Goal: Check status

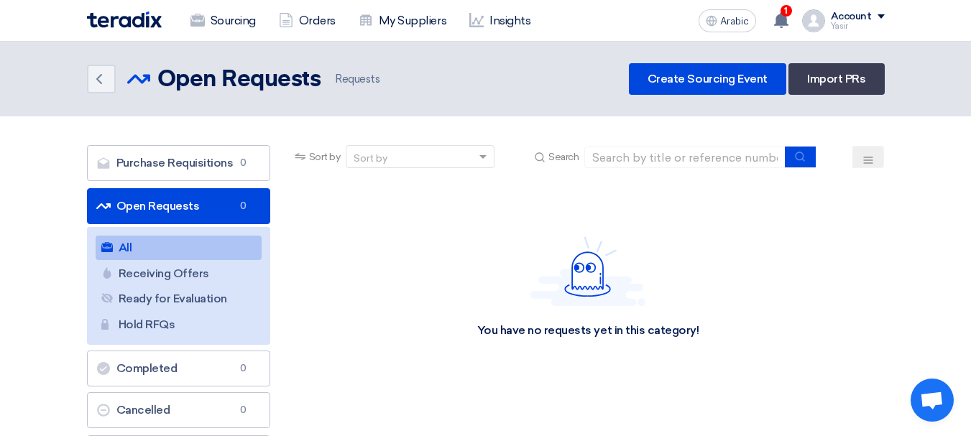
click at [653, 169] on div "Sort by Sort by Search" at bounding box center [588, 162] width 593 height 35
click at [687, 165] on input at bounding box center [685, 158] width 201 height 22
paste input "8100016065"
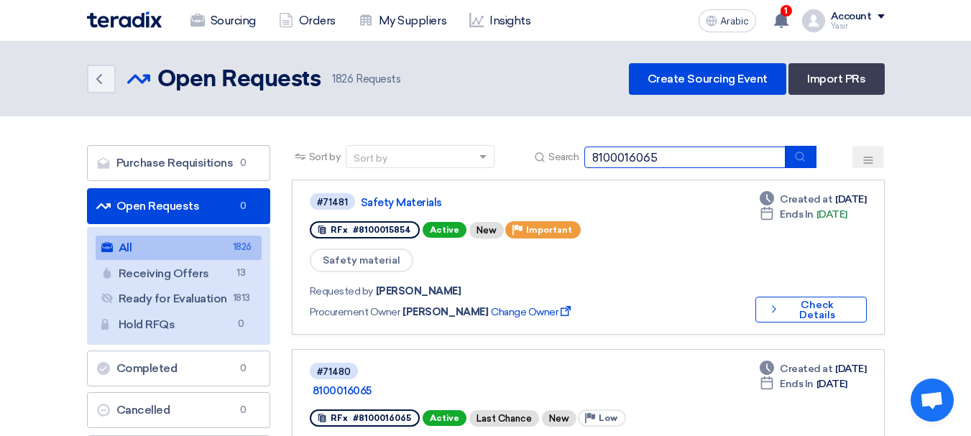
type input "8100016065"
click at [805, 164] on button "submit" at bounding box center [801, 157] width 32 height 22
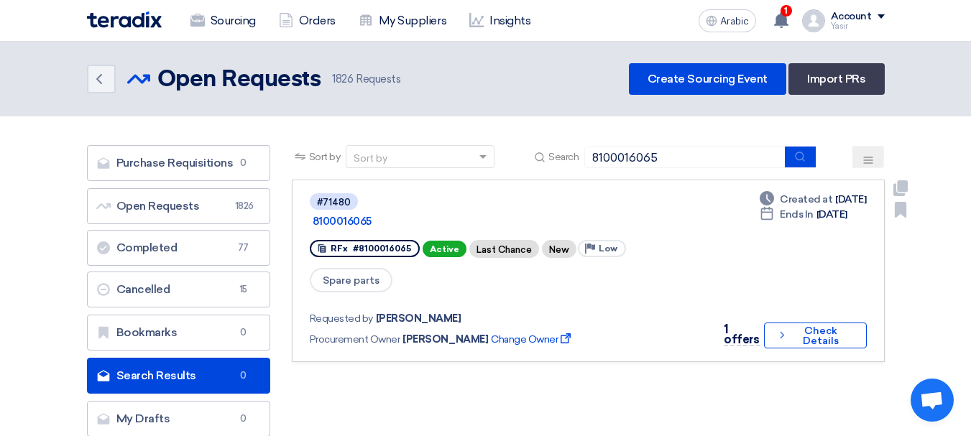
click at [810, 301] on div "Deadline Created at [DATE] Deadline Ends In [DATE] 1 offers Check details Check…" at bounding box center [791, 271] width 152 height 158
click at [810, 325] on font "Check Details" at bounding box center [821, 336] width 36 height 22
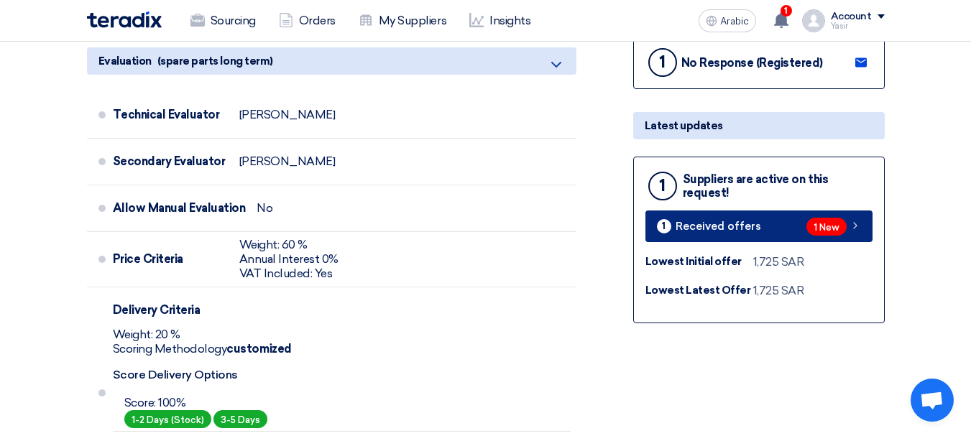
click at [826, 231] on font "1 New" at bounding box center [827, 227] width 26 height 11
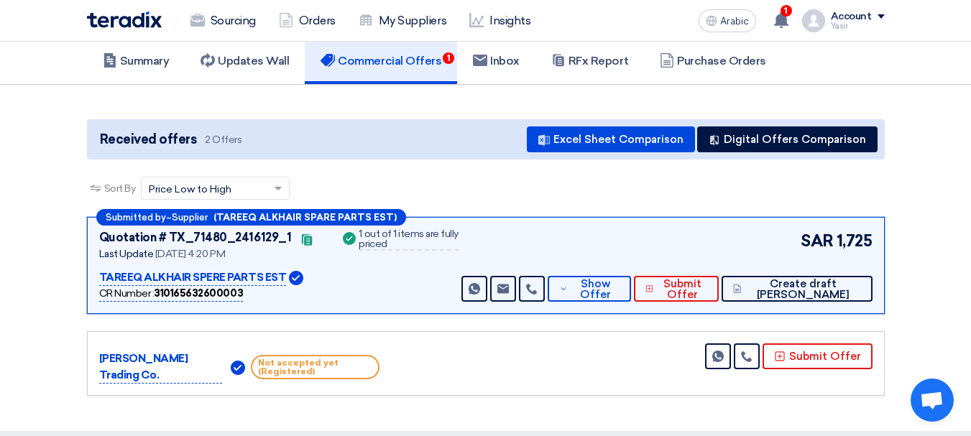
scroll to position [144, 0]
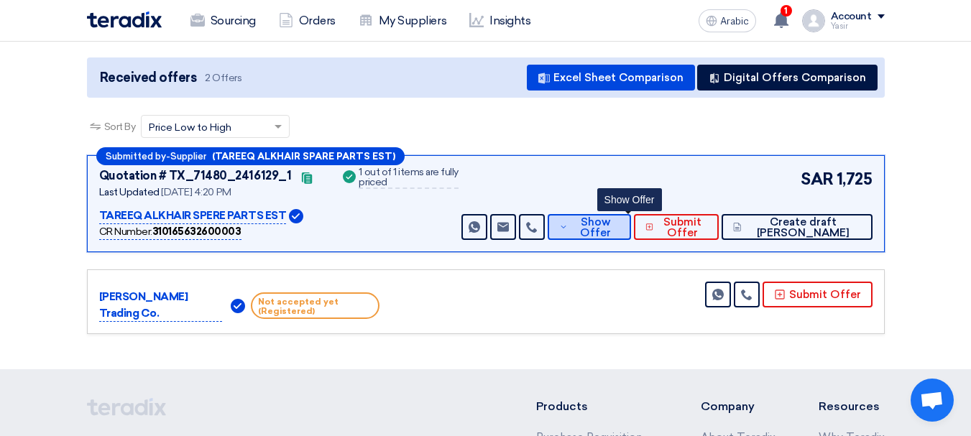
click at [611, 234] on font "Show Offer" at bounding box center [595, 228] width 31 height 24
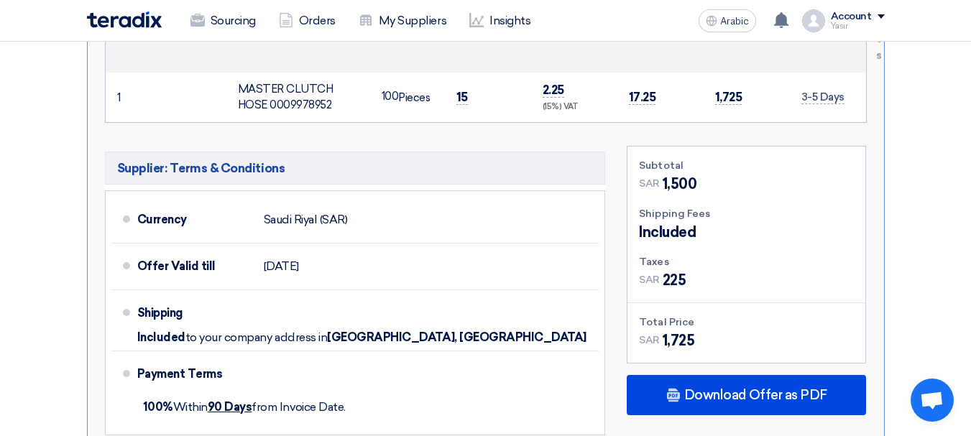
scroll to position [719, 0]
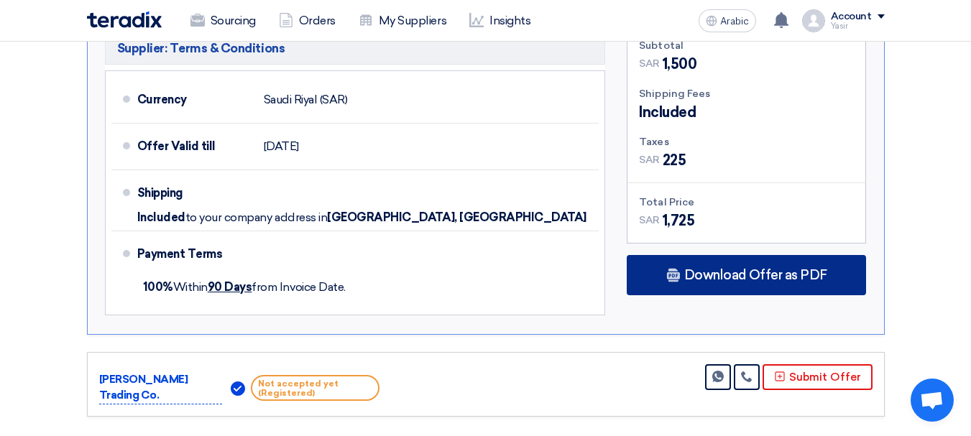
click at [802, 270] on font "Download Offer as PDF" at bounding box center [755, 275] width 143 height 16
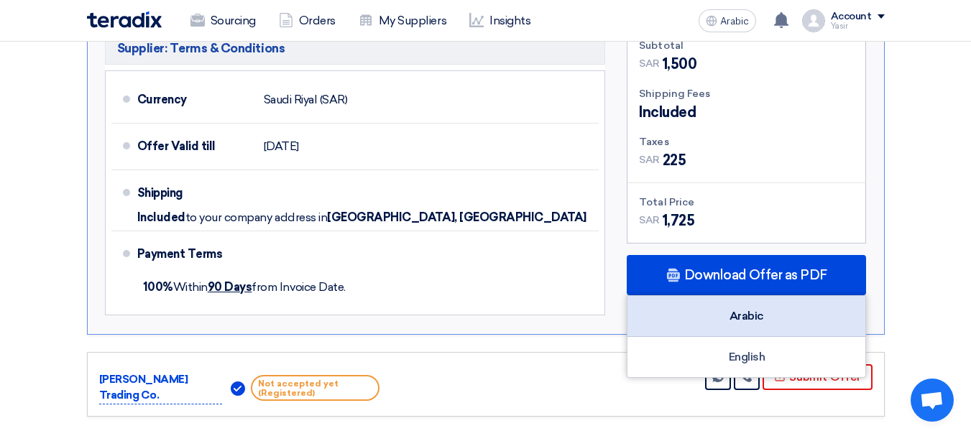
click at [743, 319] on div "Arabic" at bounding box center [747, 316] width 238 height 41
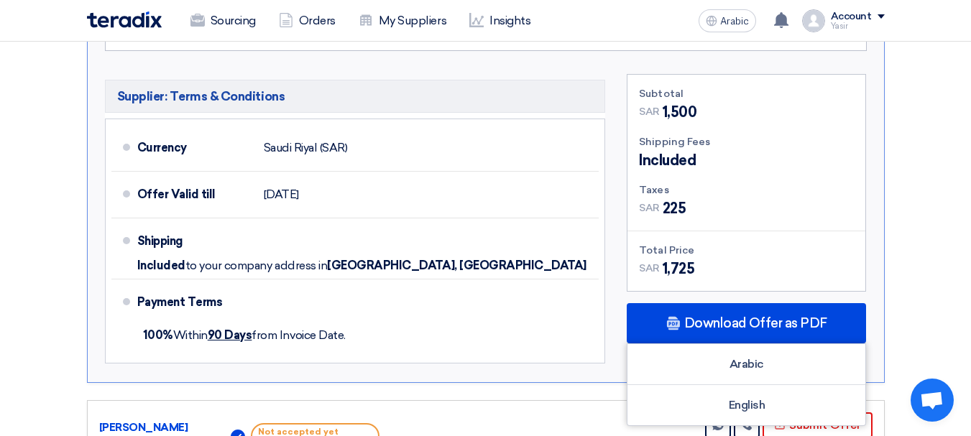
scroll to position [791, 0]
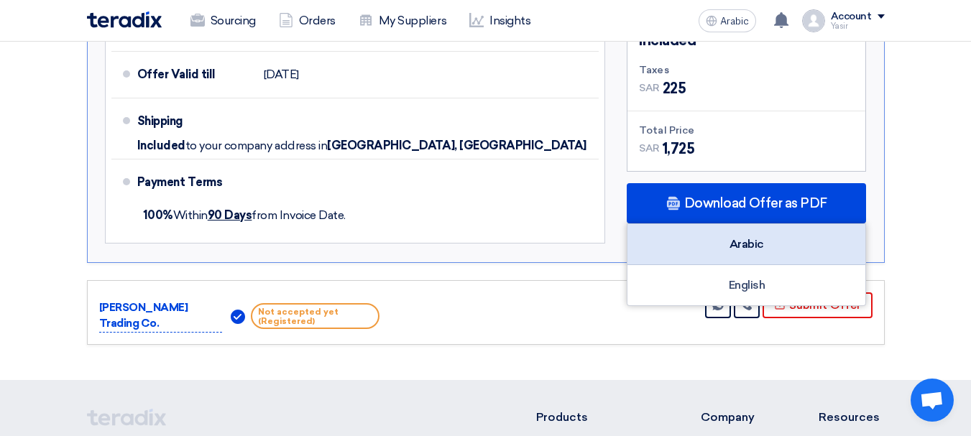
click at [718, 246] on div "Arabic" at bounding box center [747, 244] width 238 height 41
click at [758, 249] on font "Arabic" at bounding box center [747, 244] width 35 height 14
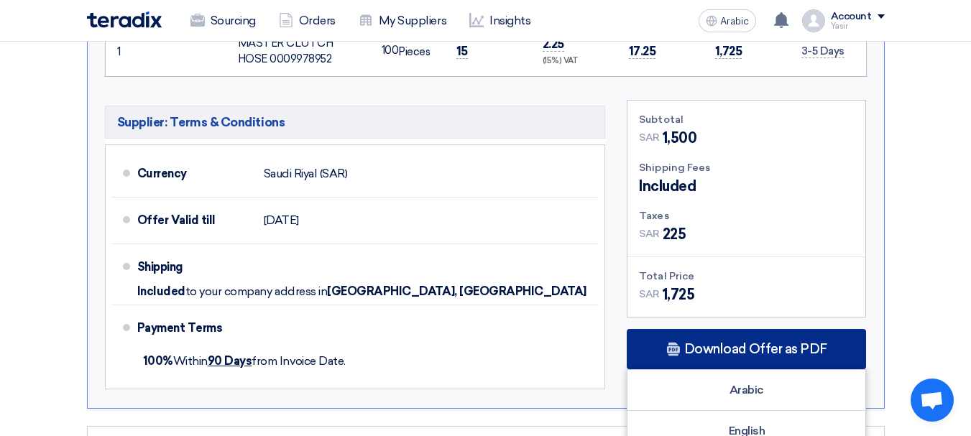
scroll to position [575, 0]
